Goal: Transaction & Acquisition: Purchase product/service

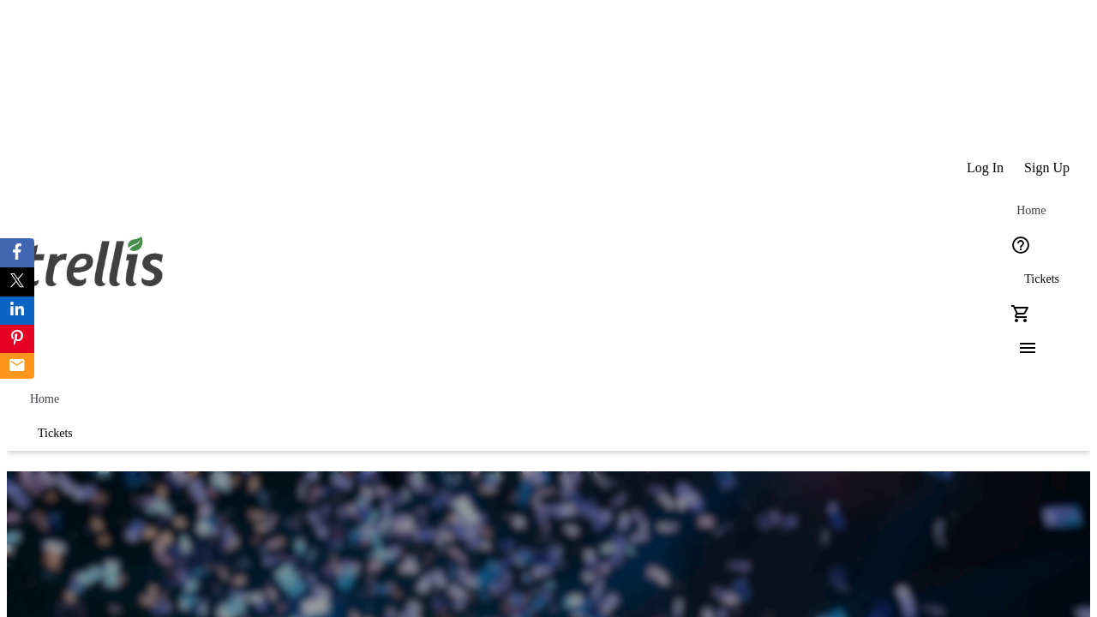
click at [1024, 273] on span "Tickets" at bounding box center [1041, 280] width 35 height 14
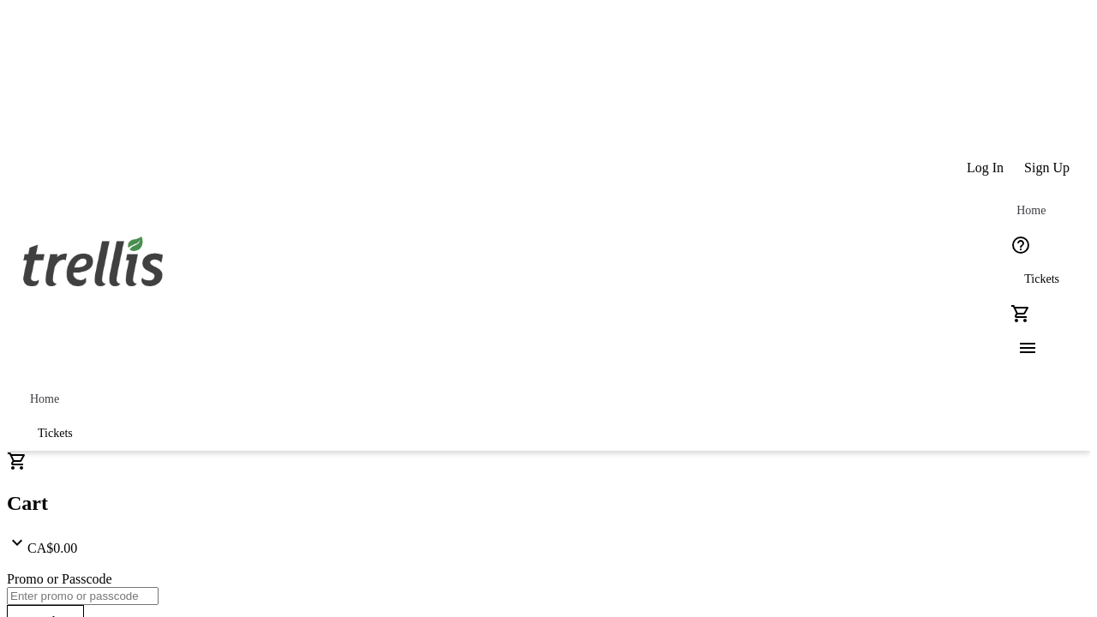
type input "1"
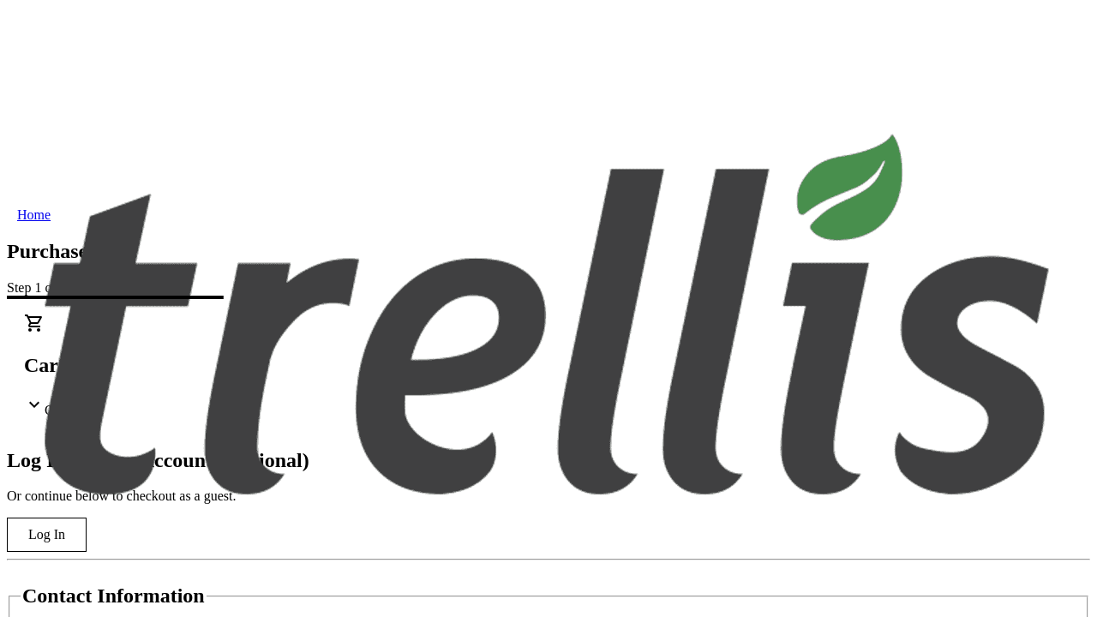
type input "[EMAIL_ADDRESS][DOMAIN_NAME]"
type input "Neha"
type input "[PERSON_NAME]"
